Goal: Information Seeking & Learning: Compare options

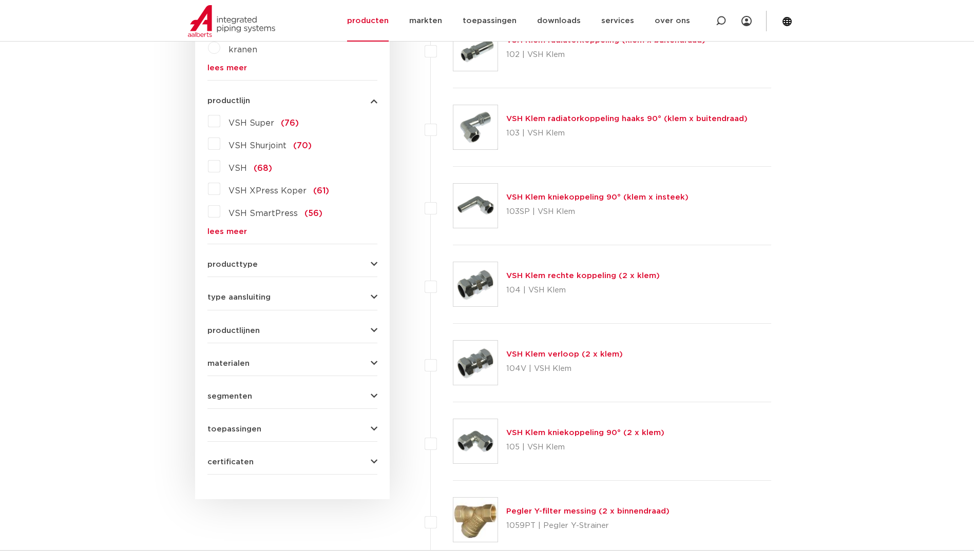
scroll to position [281, 0]
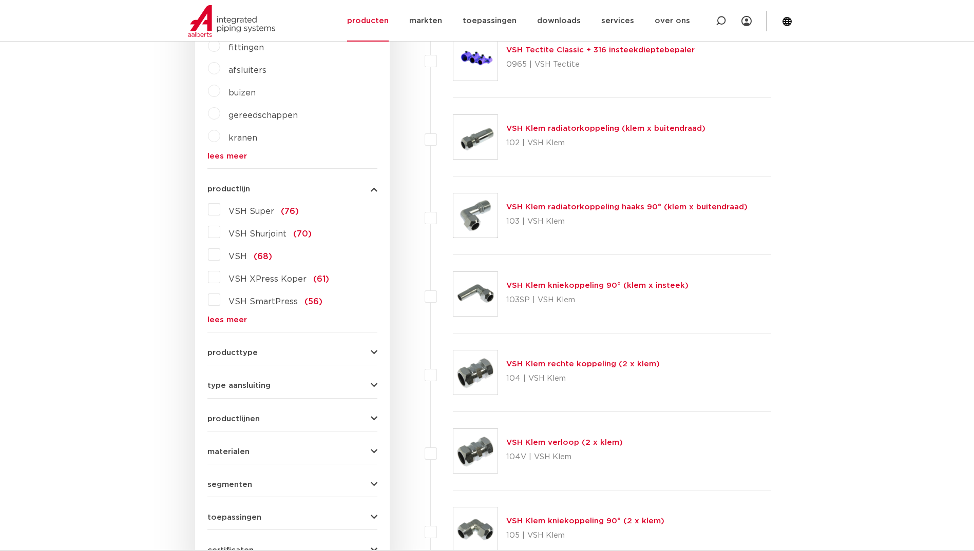
click at [233, 321] on link "lees meer" at bounding box center [292, 320] width 170 height 8
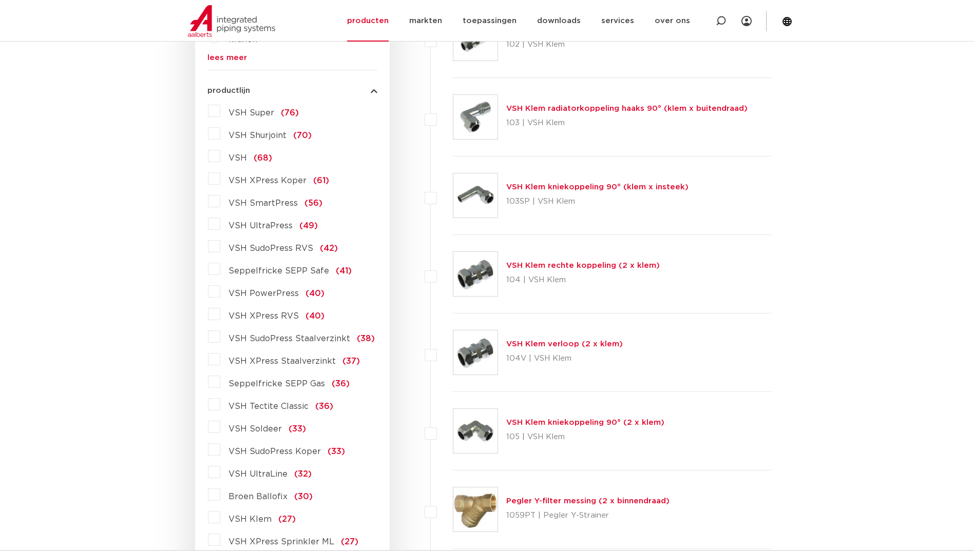
scroll to position [384, 0]
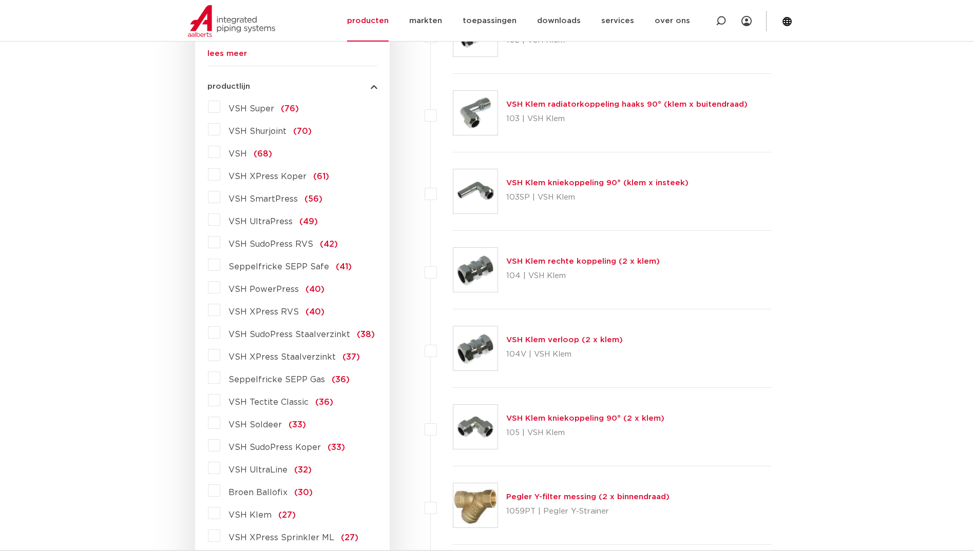
click at [274, 355] on span "VSH XPress Staalverzinkt" at bounding box center [281, 357] width 107 height 8
click at [0, 0] on input "VSH XPress Staalverzinkt (37)" at bounding box center [0, 0] width 0 height 0
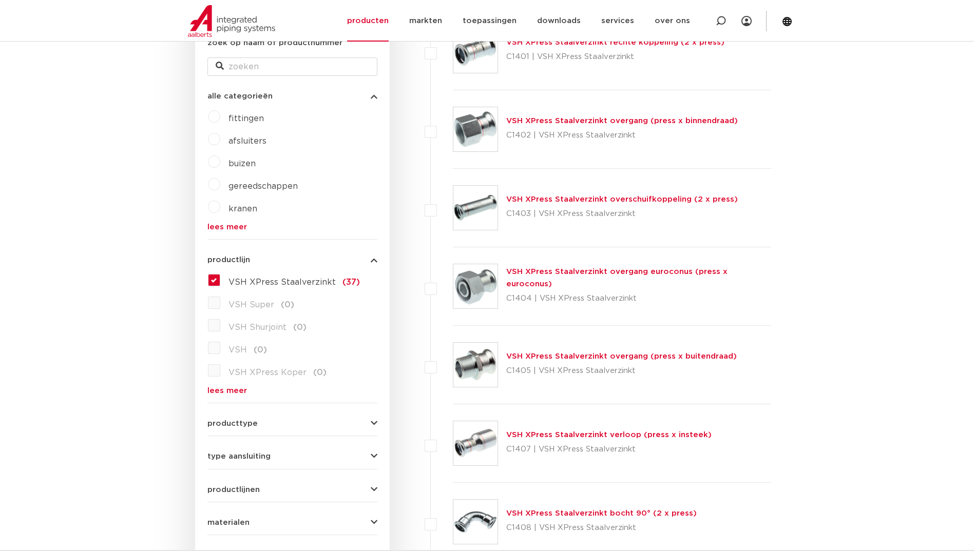
scroll to position [205, 0]
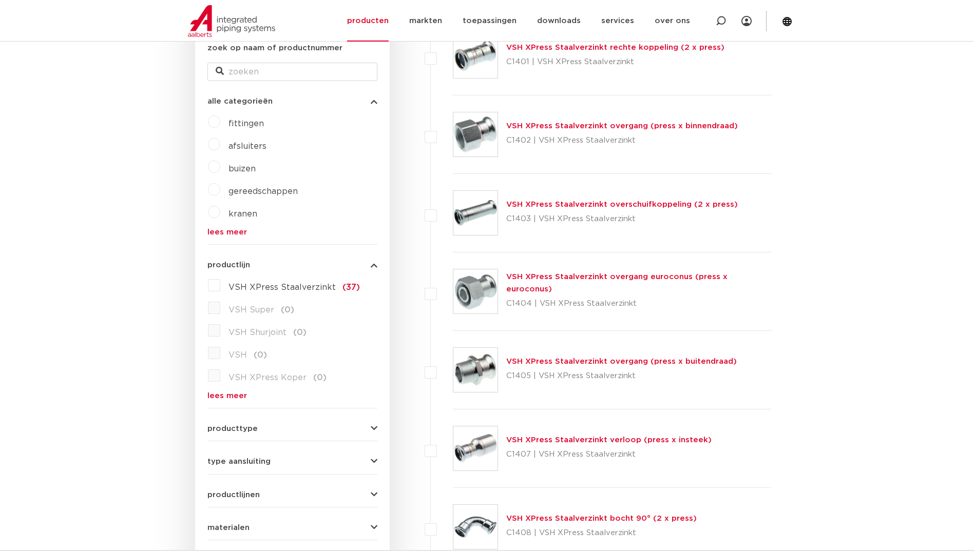
click at [239, 395] on link "lees meer" at bounding box center [292, 396] width 170 height 8
click at [238, 7] on img at bounding box center [231, 21] width 87 height 32
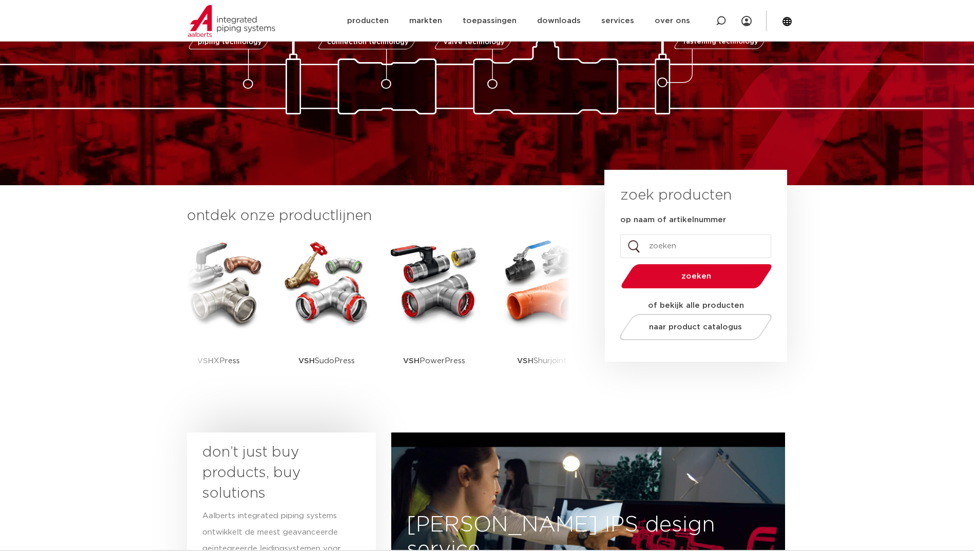
scroll to position [308, 0]
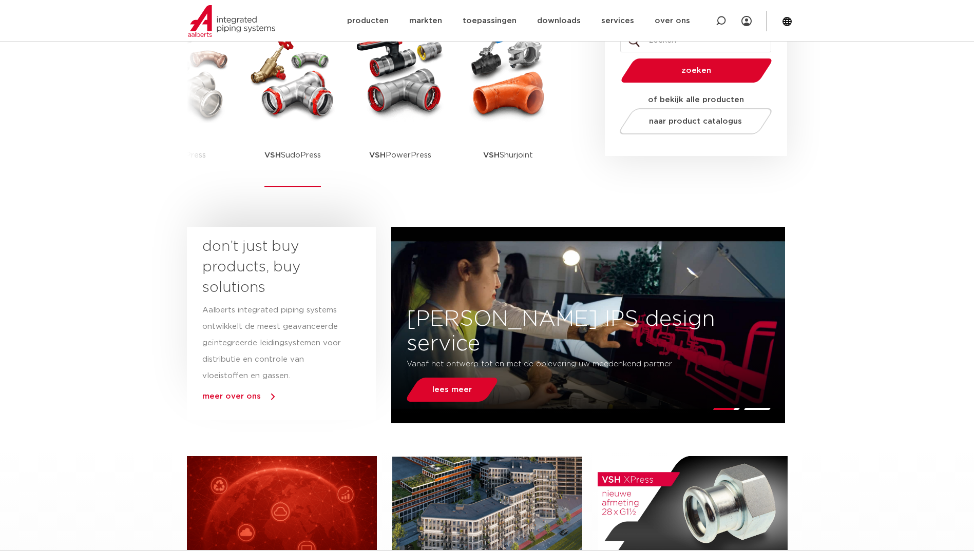
click at [293, 119] on img at bounding box center [292, 77] width 92 height 92
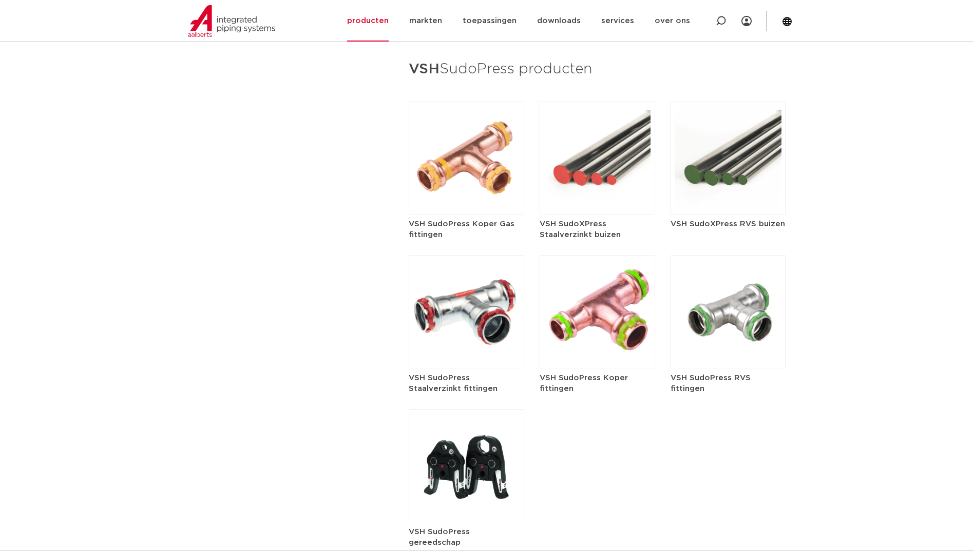
scroll to position [1232, 0]
click at [452, 322] on img at bounding box center [466, 311] width 115 height 113
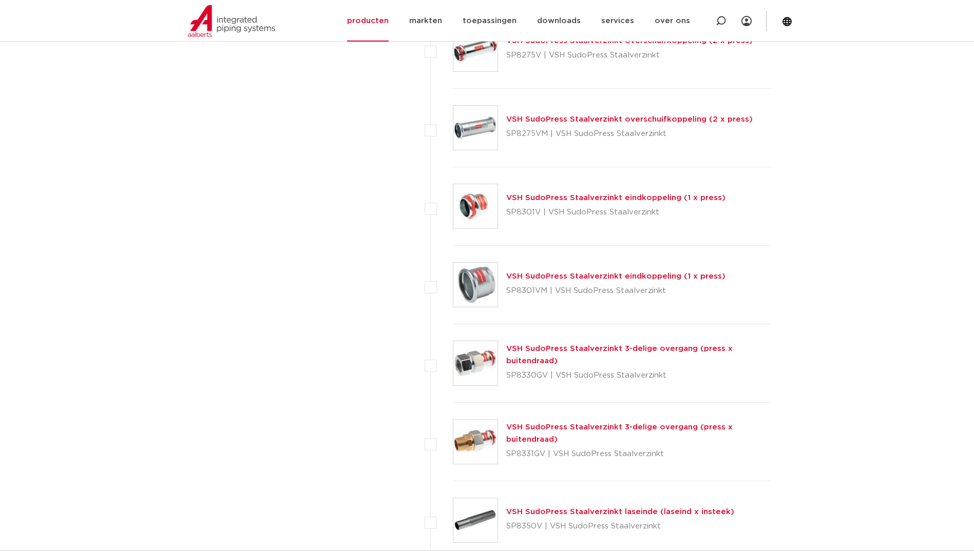
scroll to position [2464, 0]
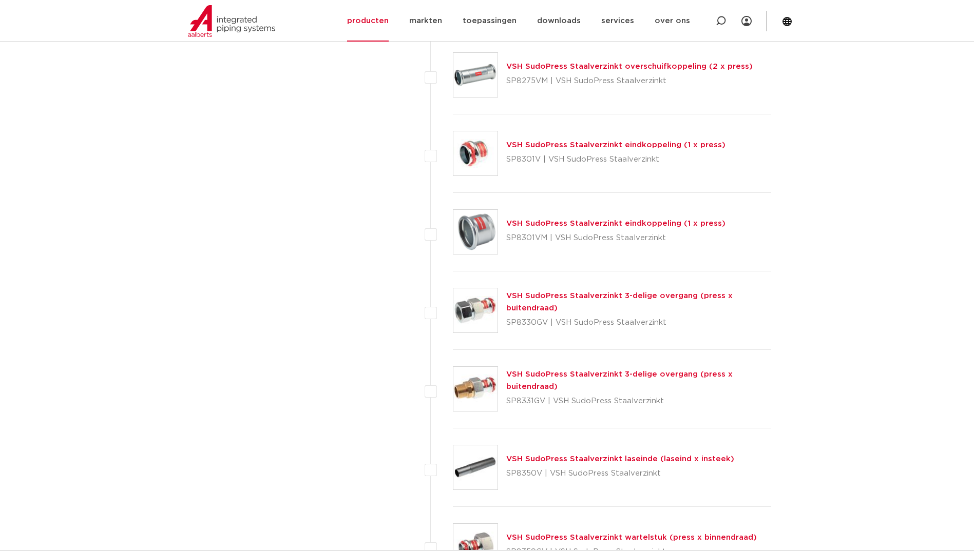
click at [622, 294] on link "VSH SudoPress Staalverzinkt 3-delige overgang (press x buitendraad)" at bounding box center [619, 302] width 226 height 20
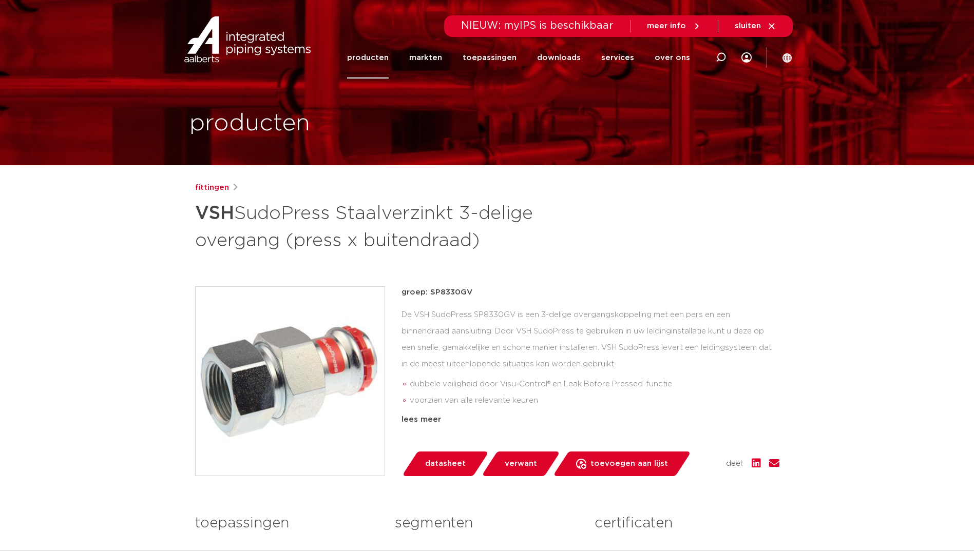
click at [366, 306] on img at bounding box center [290, 381] width 189 height 189
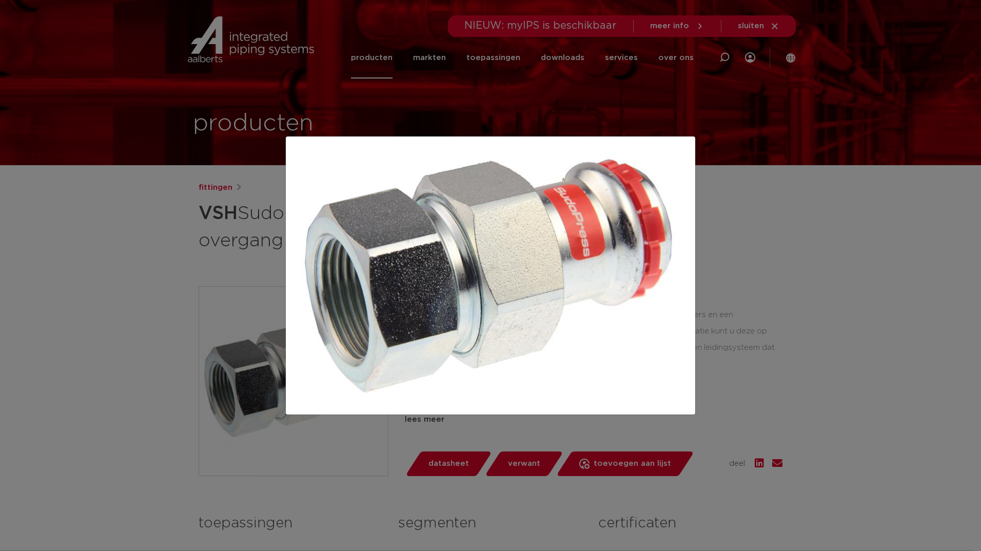
click at [796, 292] on div at bounding box center [490, 275] width 981 height 551
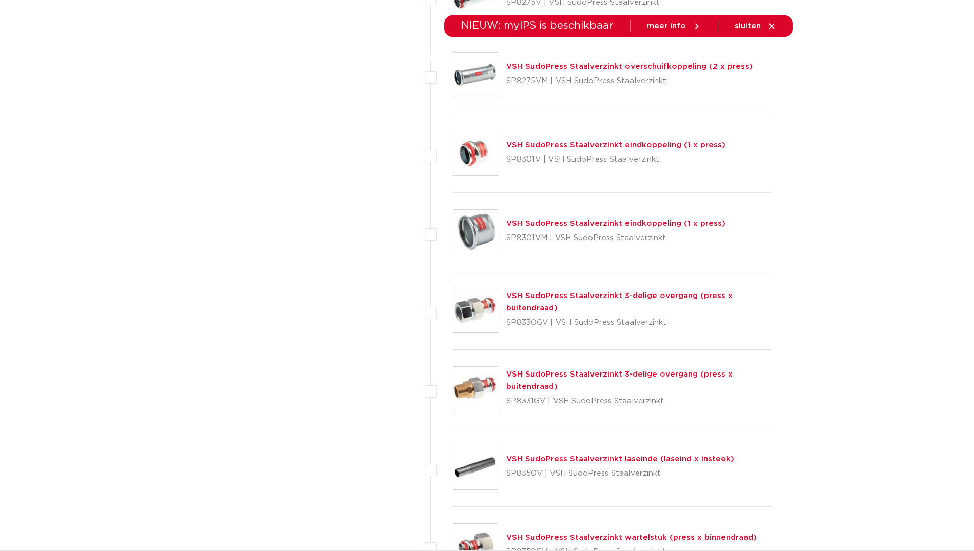
drag, startPoint x: 548, startPoint y: 320, endPoint x: 507, endPoint y: 327, distance: 41.1
click at [507, 327] on p "SP8330GV | VSH SudoPress Staalverzinkt" at bounding box center [638, 323] width 265 height 16
copy p "SP8330GV"
drag, startPoint x: 544, startPoint y: 400, endPoint x: 508, endPoint y: 396, distance: 36.7
click at [508, 396] on p "SP8331GV | VSH SudoPress Staalverzinkt" at bounding box center [638, 401] width 265 height 16
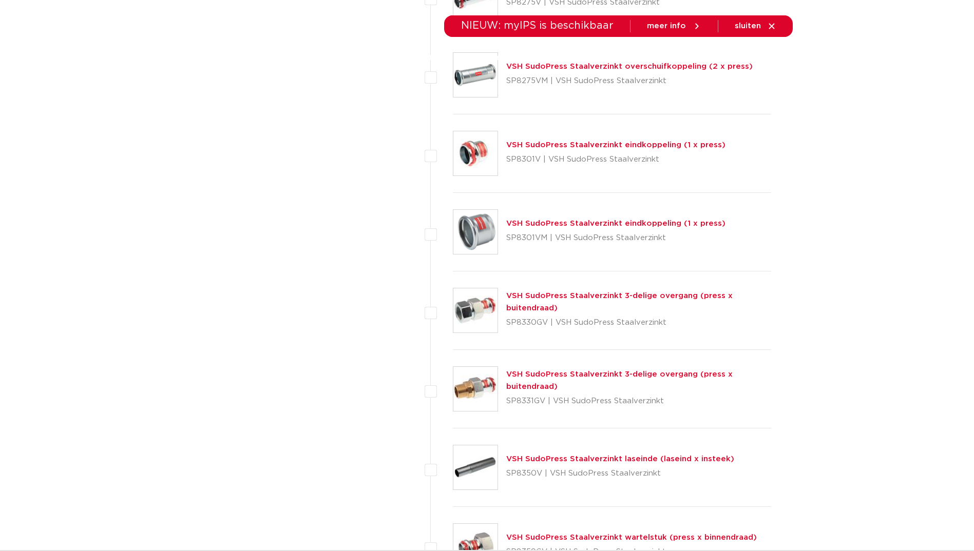
copy p "SP8331GV"
click at [563, 371] on link "VSH SudoPress Staalverzinkt 3-delige overgang (press x buitendraad)" at bounding box center [619, 381] width 226 height 20
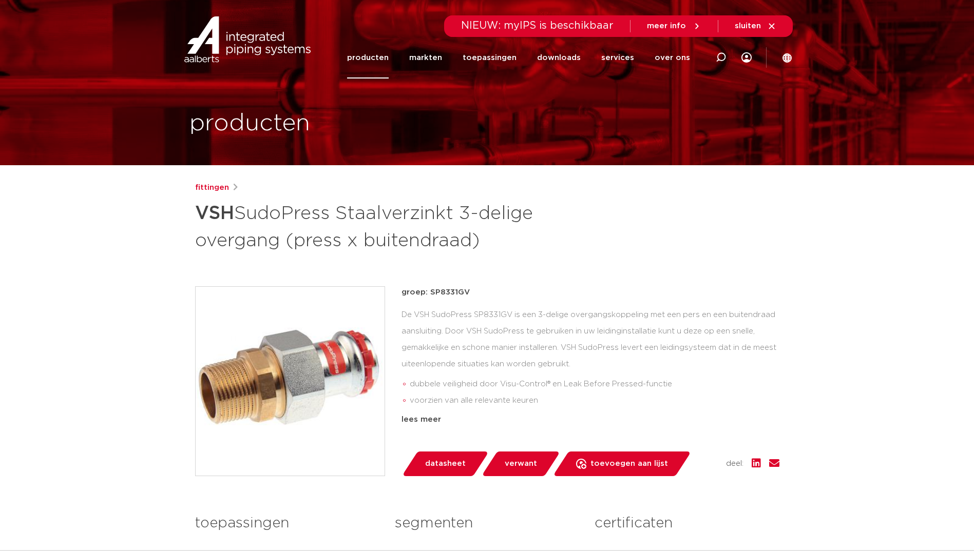
drag, startPoint x: 254, startPoint y: 381, endPoint x: 245, endPoint y: 394, distance: 15.8
click at [245, 394] on img at bounding box center [290, 381] width 189 height 189
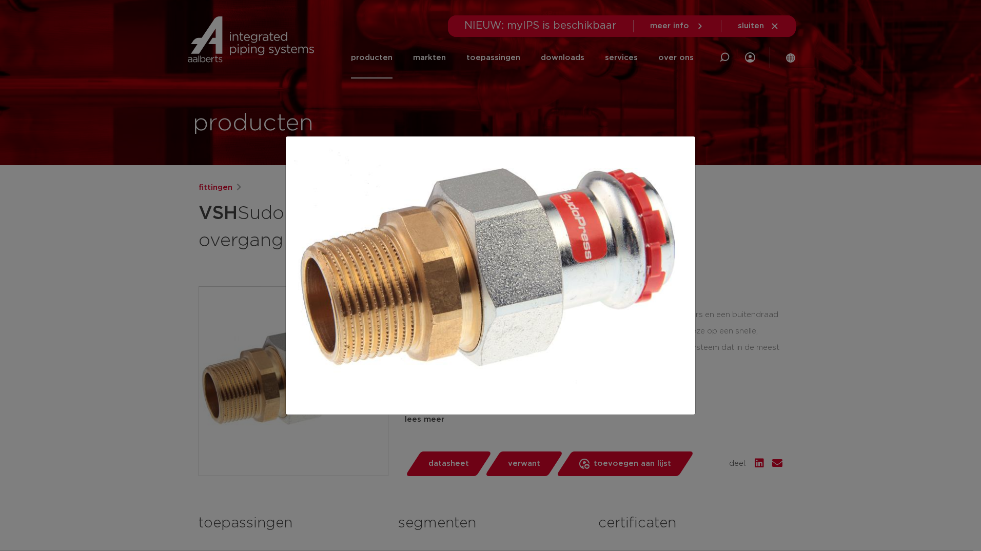
drag, startPoint x: 434, startPoint y: 189, endPoint x: 431, endPoint y: 206, distance: 17.1
click at [434, 189] on img at bounding box center [490, 276] width 393 height 262
click at [242, 251] on div at bounding box center [490, 275] width 981 height 551
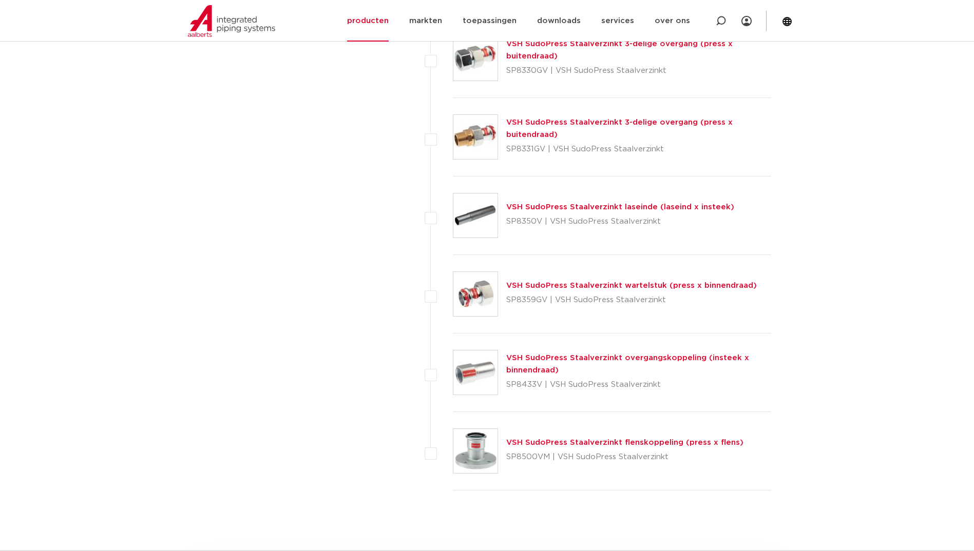
scroll to position [2720, 0]
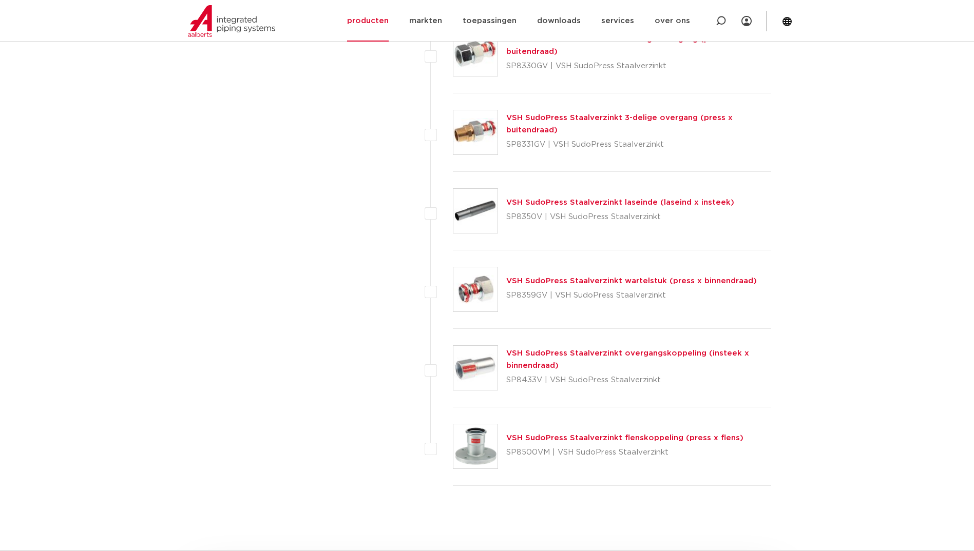
click at [592, 281] on link "VSH SudoPress Staalverzinkt wartelstuk (press x binnendraad)" at bounding box center [631, 281] width 250 height 8
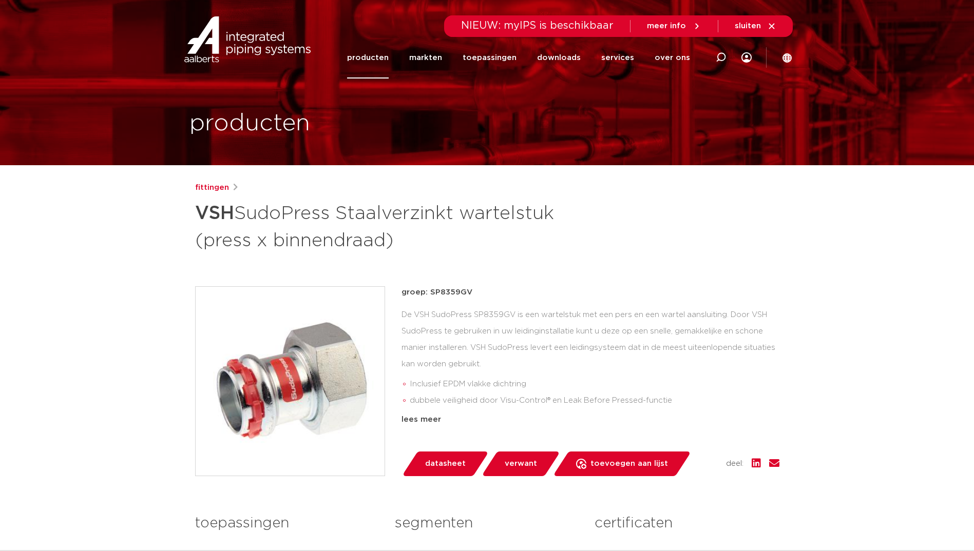
drag, startPoint x: 470, startPoint y: 289, endPoint x: 431, endPoint y: 295, distance: 39.9
click at [431, 295] on p "groep: SP8359GV" at bounding box center [590, 292] width 378 height 12
copy p "SP8359GV"
click at [296, 399] on img at bounding box center [290, 381] width 189 height 189
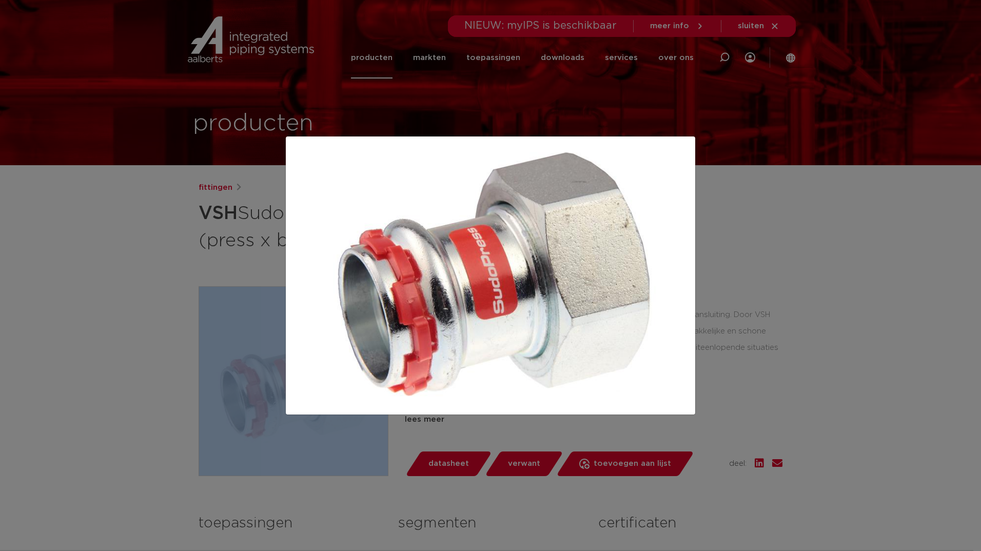
drag, startPoint x: 11, startPoint y: 314, endPoint x: -78, endPoint y: 309, distance: 88.9
